Goal: Transaction & Acquisition: Purchase product/service

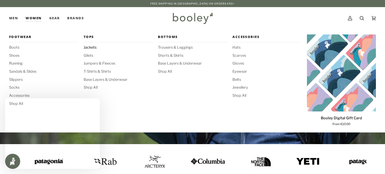
click at [92, 47] on span "Jackets" at bounding box center [118, 48] width 69 height 6
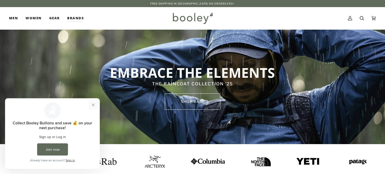
click at [92, 104] on button "Close prompt" at bounding box center [93, 104] width 9 height 9
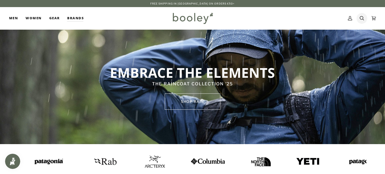
click at [360, 18] on icon at bounding box center [362, 18] width 4 height 4
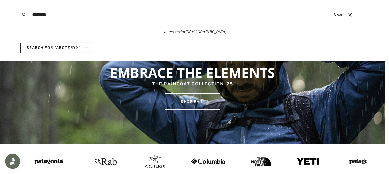
type input "********"
click at [18, 0] on button "Search" at bounding box center [23, 14] width 11 height 29
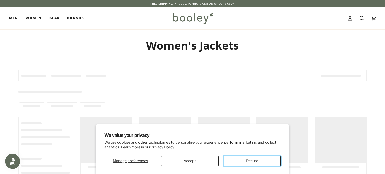
click at [265, 159] on button "Decline" at bounding box center [252, 161] width 57 height 10
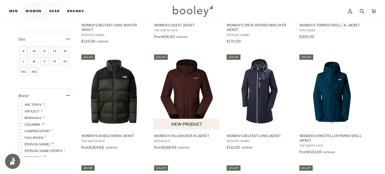
scroll to position [152, 0]
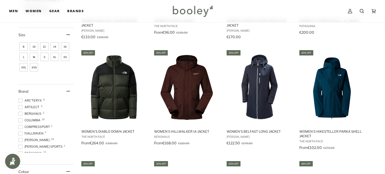
click at [41, 46] on span "12" at bounding box center [44, 46] width 8 height 8
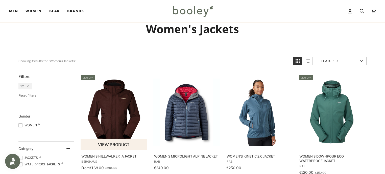
scroll to position [25, 0]
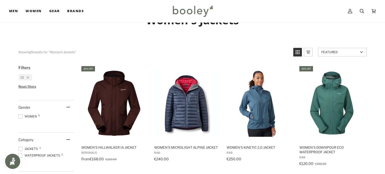
click at [309, 52] on icon "View list mode" at bounding box center [308, 52] width 8 height 8
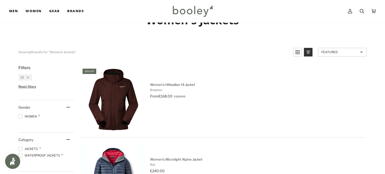
click at [309, 52] on icon "View list mode" at bounding box center [308, 52] width 8 height 8
drag, startPoint x: 20, startPoint y: 115, endPoint x: 29, endPoint y: 114, distance: 8.9
click at [20, 115] on span at bounding box center [20, 116] width 4 height 4
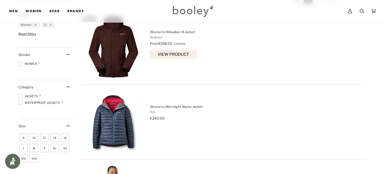
scroll to position [25, 0]
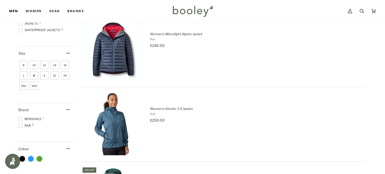
scroll to position [152, 0]
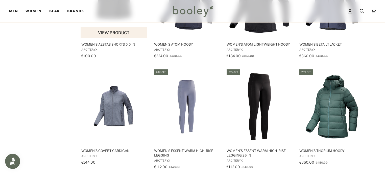
scroll to position [505, 0]
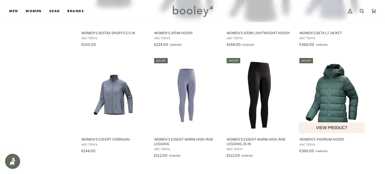
click at [334, 88] on img "Women's Thorium Hoody" at bounding box center [332, 95] width 67 height 67
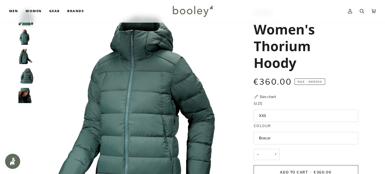
scroll to position [51, 0]
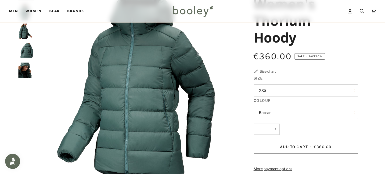
click at [300, 94] on button "XXS" at bounding box center [306, 90] width 105 height 12
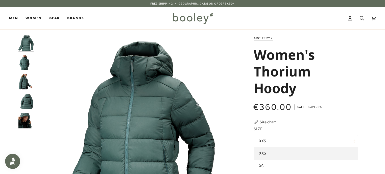
scroll to position [0, 0]
click at [25, 85] on img "Arc'teryx Women's Thorium Hoody Boxcar - Booley Galway" at bounding box center [25, 81] width 15 height 15
